Goal: Task Accomplishment & Management: Use online tool/utility

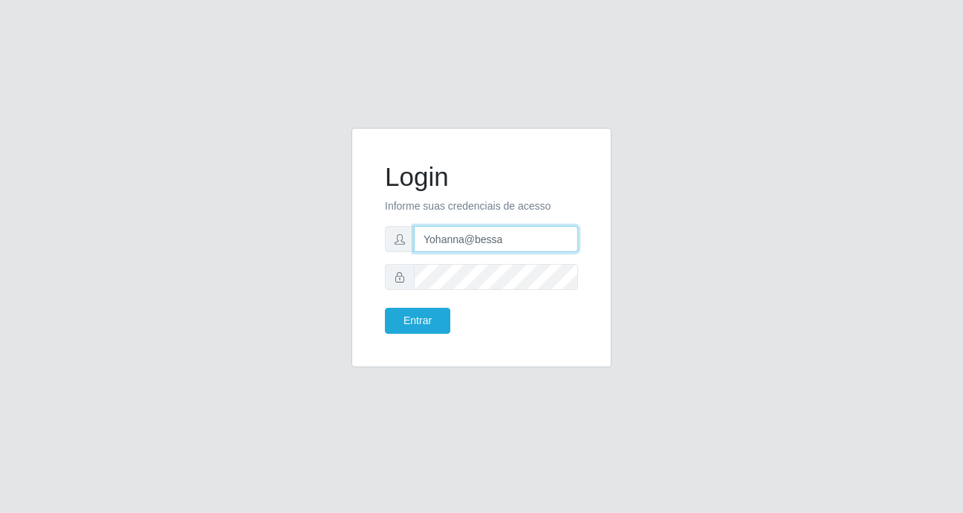
click at [527, 238] on input "Yohanna@bessa" at bounding box center [496, 239] width 164 height 26
type input "Y"
type input "A"
type input "anaPat@B9"
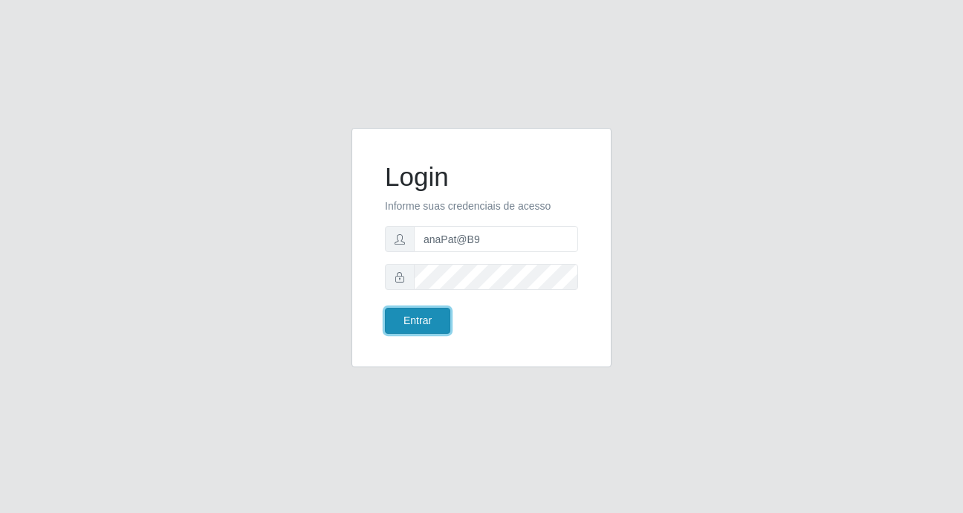
click at [411, 330] on button "Entrar" at bounding box center [417, 321] width 65 height 26
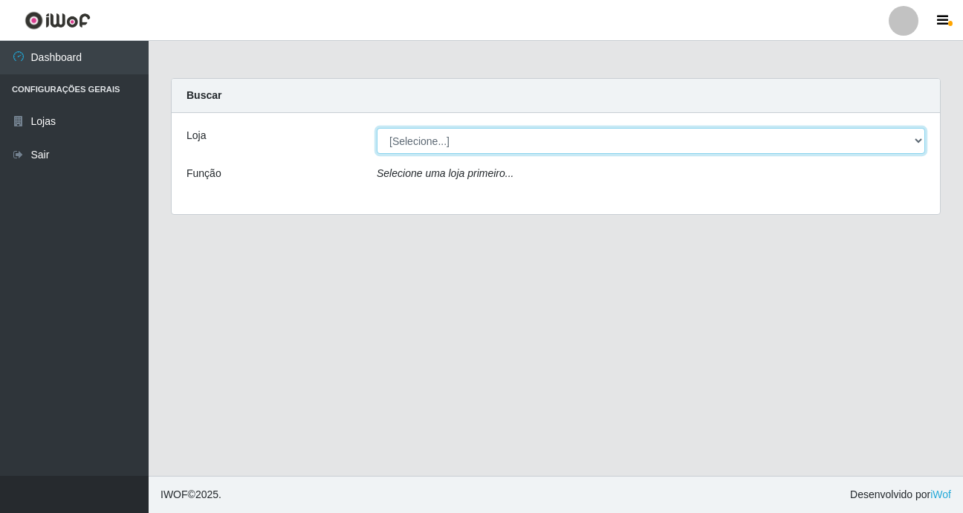
click at [916, 137] on select "[Selecione...] Bemais Supermercados - B9 Bessa" at bounding box center [651, 141] width 548 height 26
select select "410"
click at [377, 128] on select "[Selecione...] Bemais Supermercados - B9 Bessa" at bounding box center [651, 141] width 548 height 26
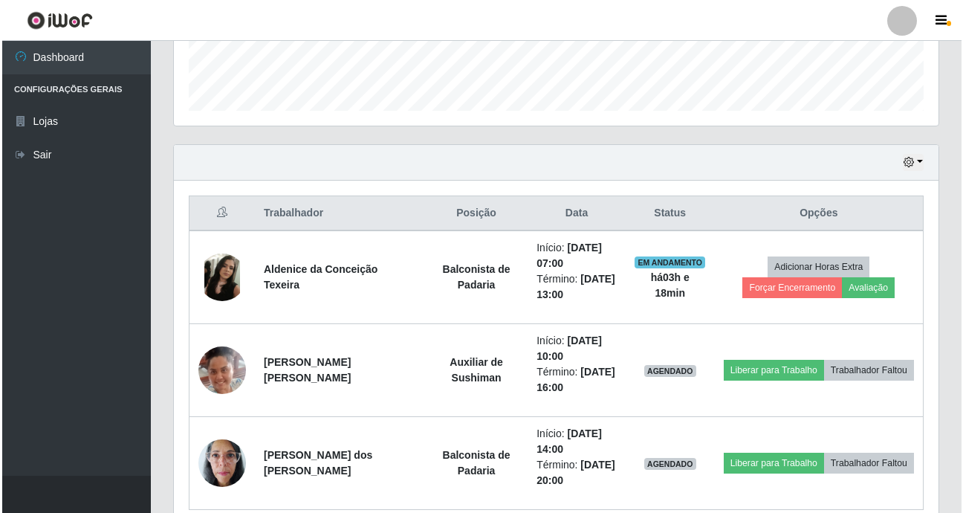
scroll to position [446, 0]
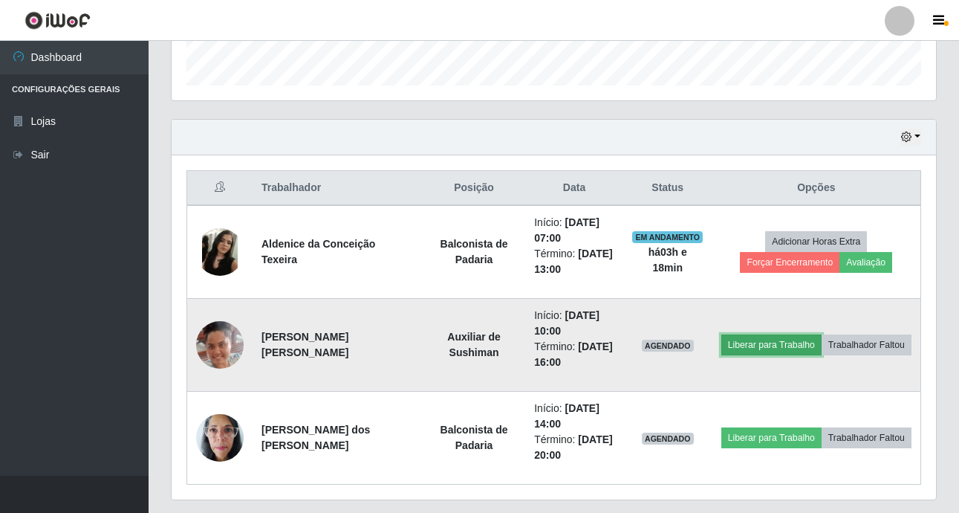
click at [760, 349] on button "Liberar para Trabalho" at bounding box center [772, 344] width 100 height 21
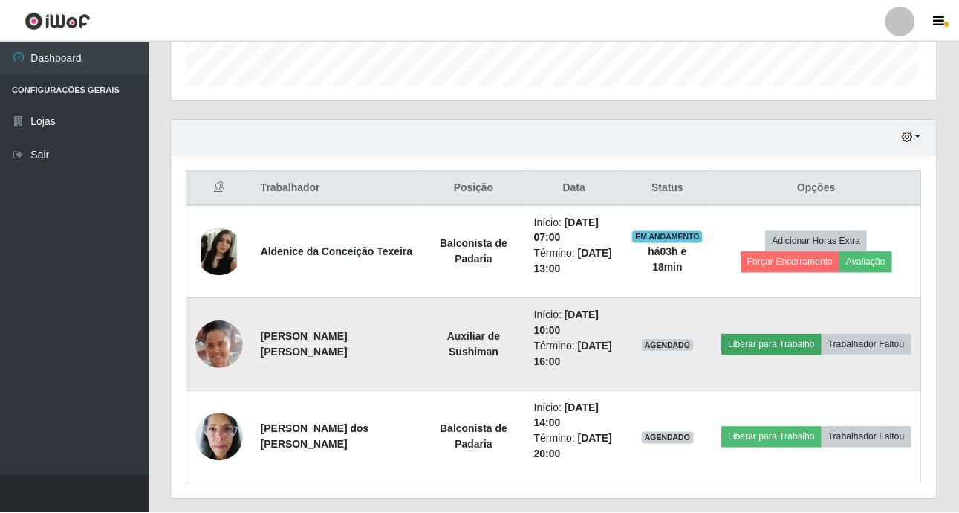
scroll to position [308, 757]
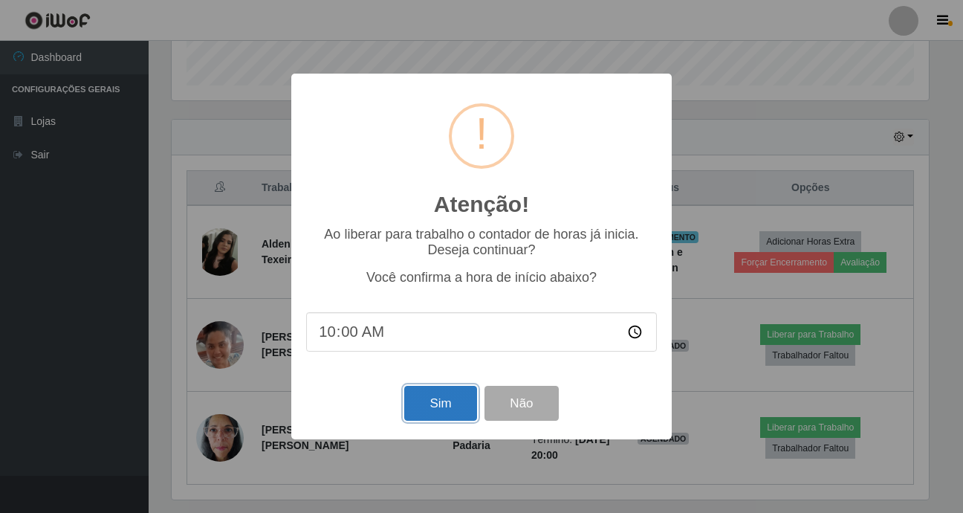
click at [449, 398] on button "Sim" at bounding box center [440, 403] width 72 height 35
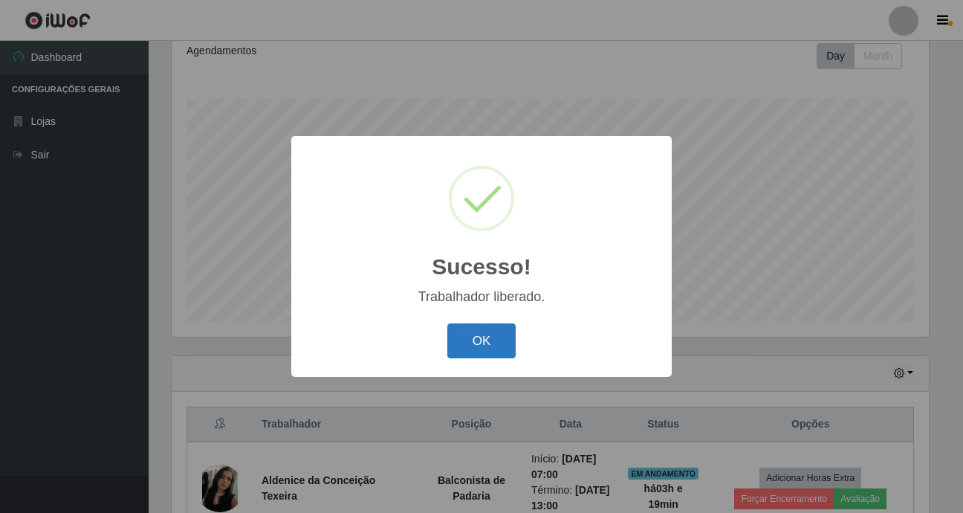
click at [453, 335] on button "OK" at bounding box center [481, 340] width 69 height 35
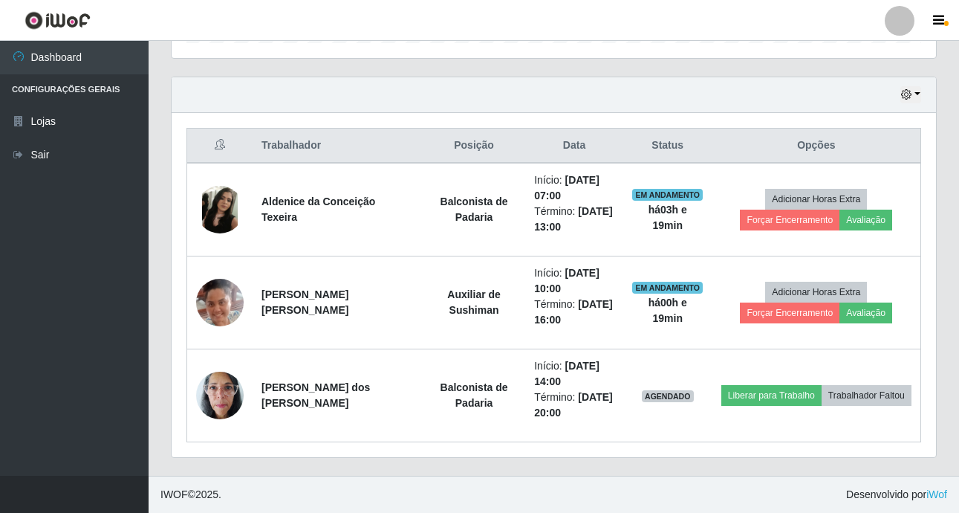
scroll to position [265, 0]
